Goal: Find contact information: Find contact information

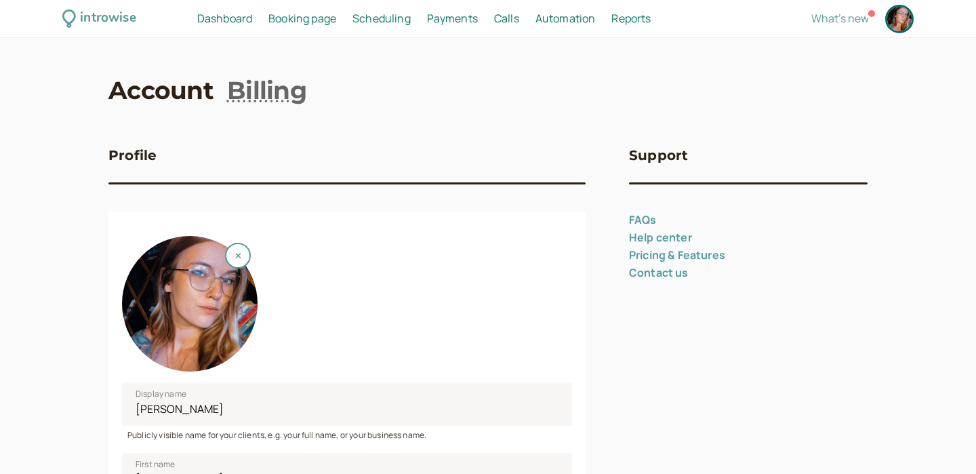
select select "America/New_York"
click at [315, 22] on span "Booking page" at bounding box center [302, 18] width 68 height 15
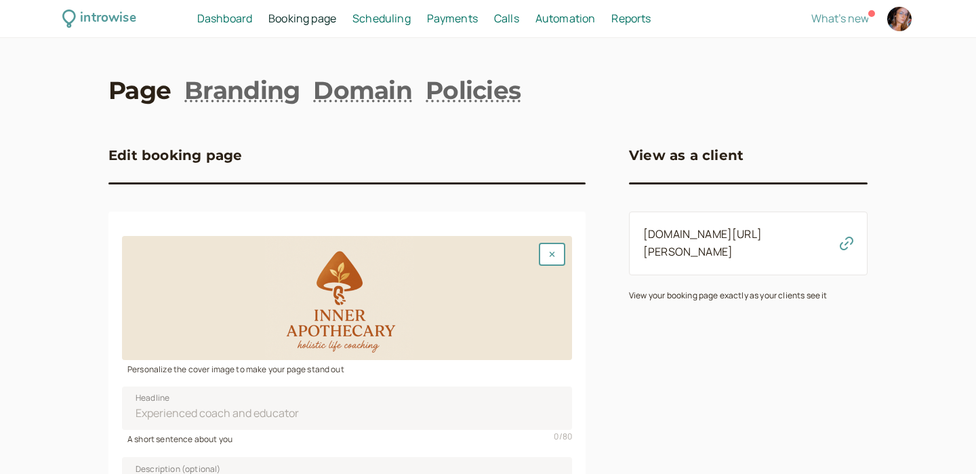
click at [375, 19] on span "Scheduling" at bounding box center [381, 18] width 58 height 15
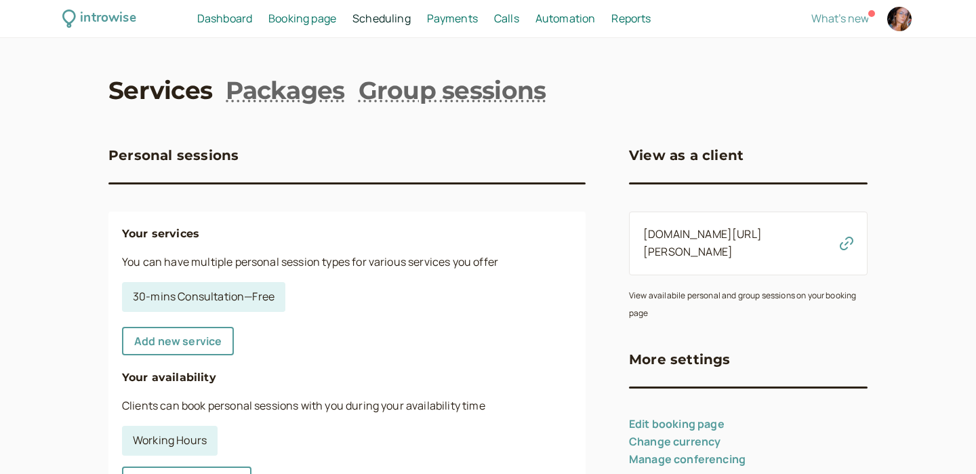
click at [448, 20] on span "Payments" at bounding box center [452, 18] width 51 height 15
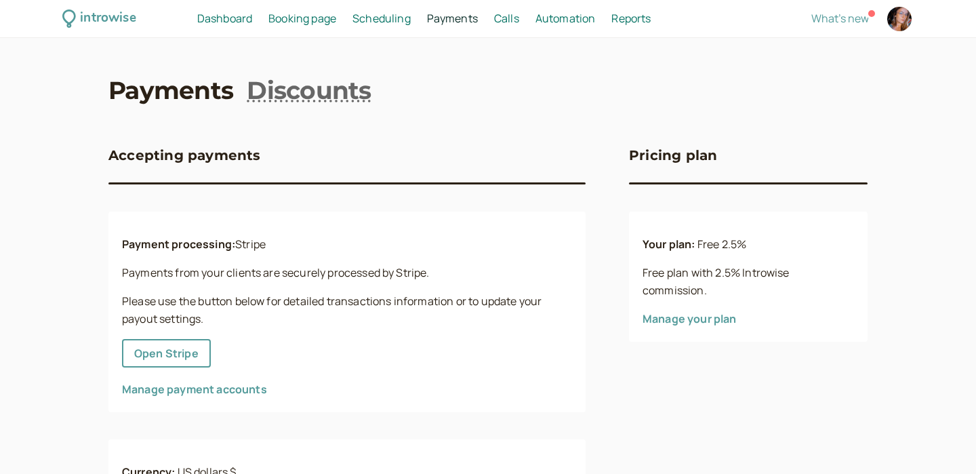
click at [243, 20] on span "Dashboard" at bounding box center [224, 18] width 55 height 15
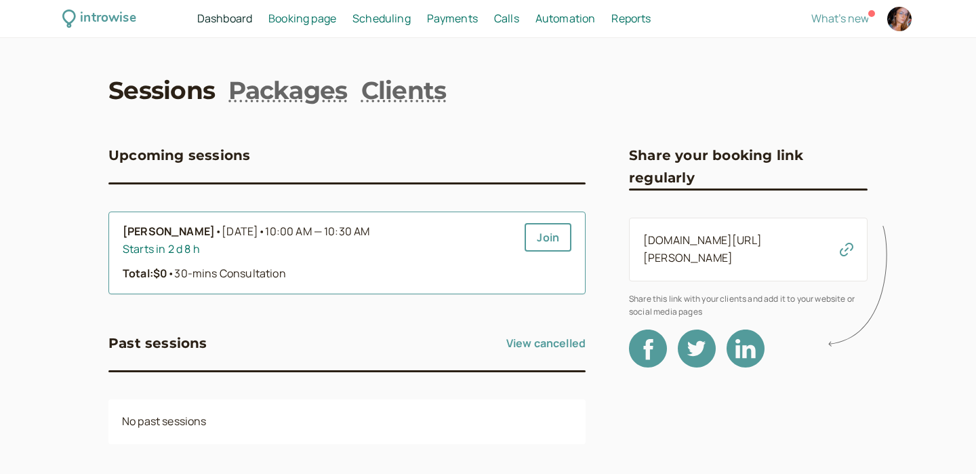
click at [340, 255] on div "Starts in 2 d 8 h" at bounding box center [318, 250] width 391 height 18
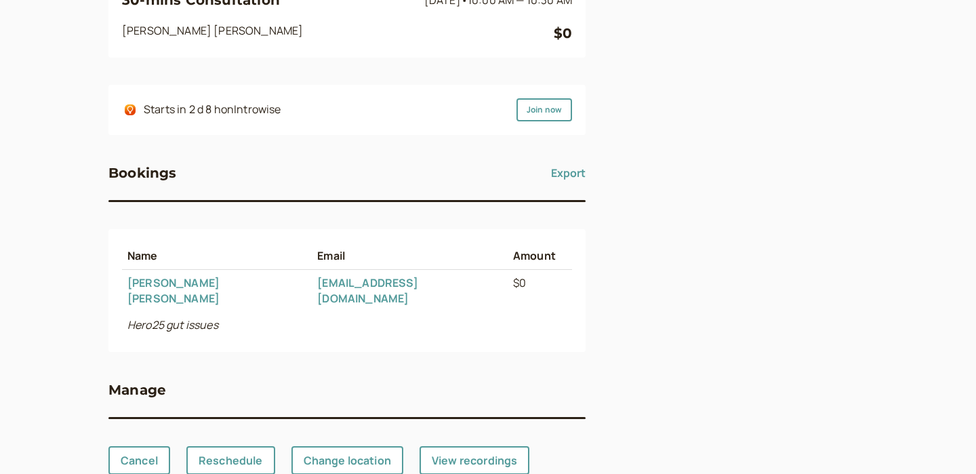
scroll to position [190, 0]
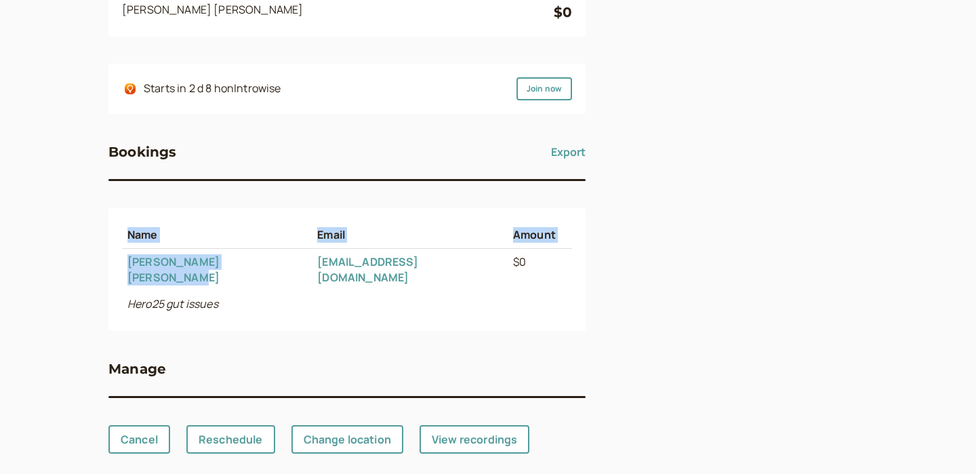
drag, startPoint x: 225, startPoint y: 260, endPoint x: 120, endPoint y: 259, distance: 105.0
click at [120, 259] on div "Name Email Amount [PERSON_NAME] [EMAIL_ADDRESS][DOMAIN_NAME] $0 Hero25 gut issu…" at bounding box center [346, 269] width 477 height 122
click at [211, 269] on td "[PERSON_NAME]" at bounding box center [217, 270] width 190 height 42
drag, startPoint x: 228, startPoint y: 263, endPoint x: 127, endPoint y: 263, distance: 101.0
click at [127, 263] on td "[PERSON_NAME]" at bounding box center [217, 270] width 190 height 42
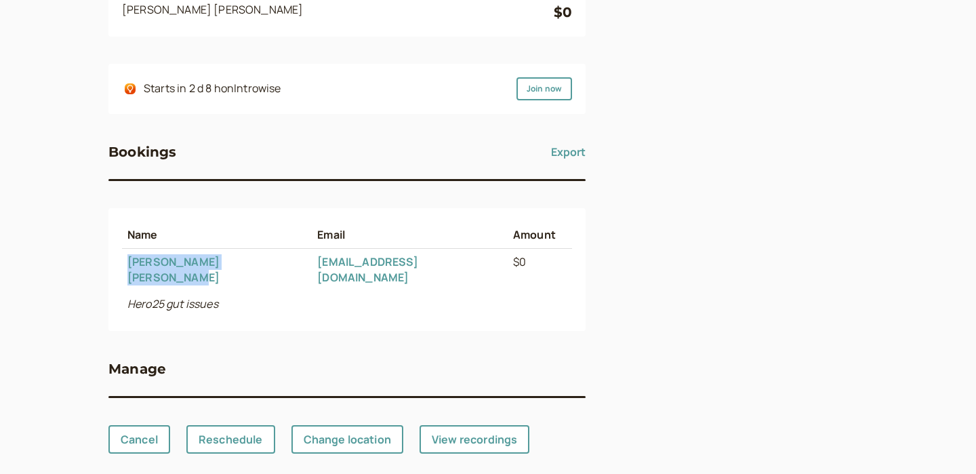
copy link "[PERSON_NAME]"
click at [319, 312] on div "Name Email Amount [PERSON_NAME] [EMAIL_ADDRESS][DOMAIN_NAME] $0 Hero25 gut issu…" at bounding box center [346, 269] width 477 height 122
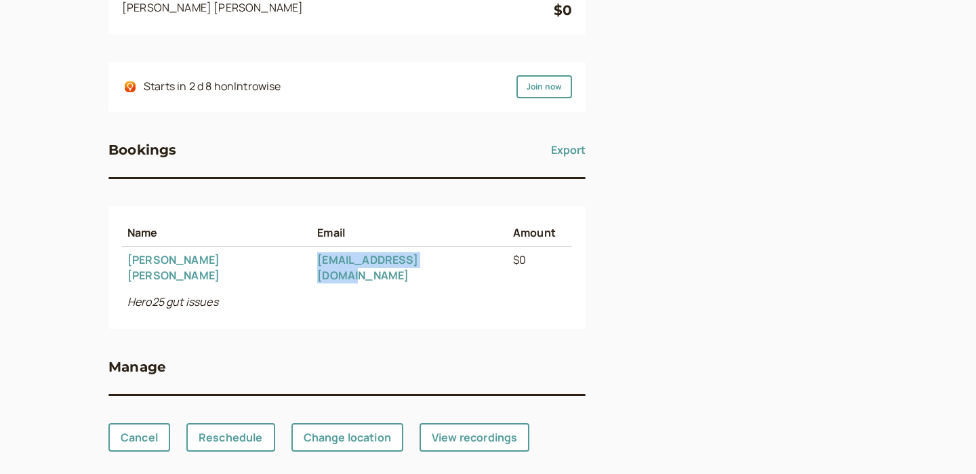
drag, startPoint x: 428, startPoint y: 261, endPoint x: 262, endPoint y: 257, distance: 166.1
click at [262, 257] on tr "[PERSON_NAME] [EMAIL_ADDRESS][DOMAIN_NAME] $0" at bounding box center [347, 268] width 450 height 42
copy tr "[EMAIL_ADDRESS][DOMAIN_NAME]"
click at [229, 270] on td "[PERSON_NAME]" at bounding box center [217, 268] width 190 height 42
drag, startPoint x: 226, startPoint y: 264, endPoint x: 163, endPoint y: 260, distance: 63.9
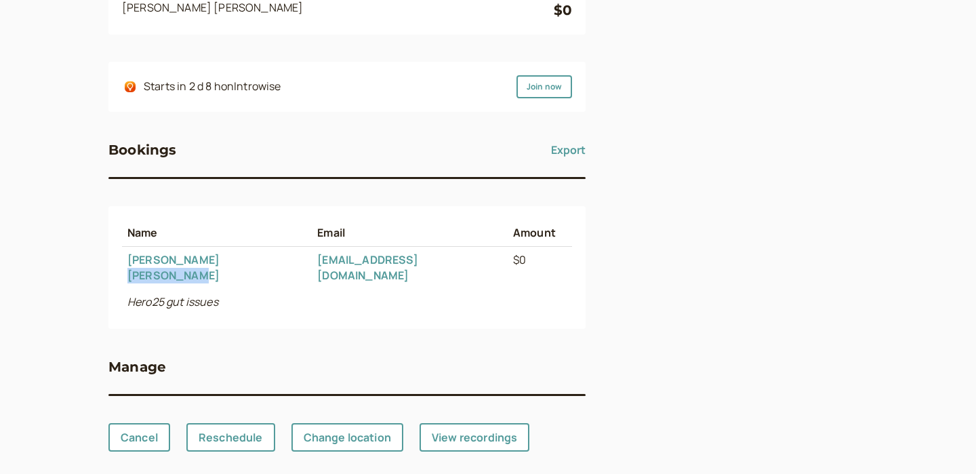
click at [163, 260] on td "[PERSON_NAME]" at bounding box center [217, 268] width 190 height 42
copy link "[PERSON_NAME]"
